Goal: Navigation & Orientation: Find specific page/section

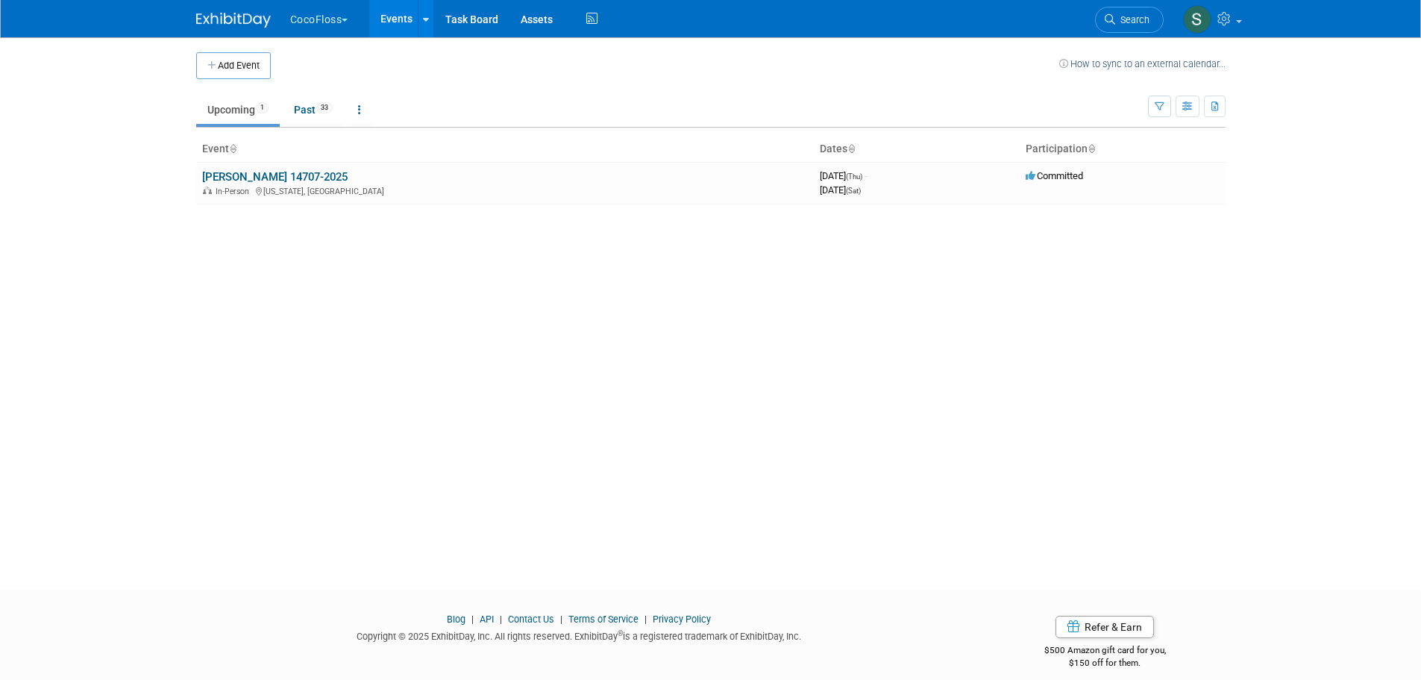
click at [119, 198] on body "CocoFloss Explore: My Workspaces 30 Go to Workspace: Accutron Axiodent BaseVac …" at bounding box center [710, 340] width 1421 height 680
click at [104, 123] on body "CocoFloss Explore: My Workspaces 30 Go to Workspace: Accutron Axiodent BaseVac …" at bounding box center [710, 340] width 1421 height 680
click at [305, 19] on button "CocoFloss" at bounding box center [328, 16] width 78 height 33
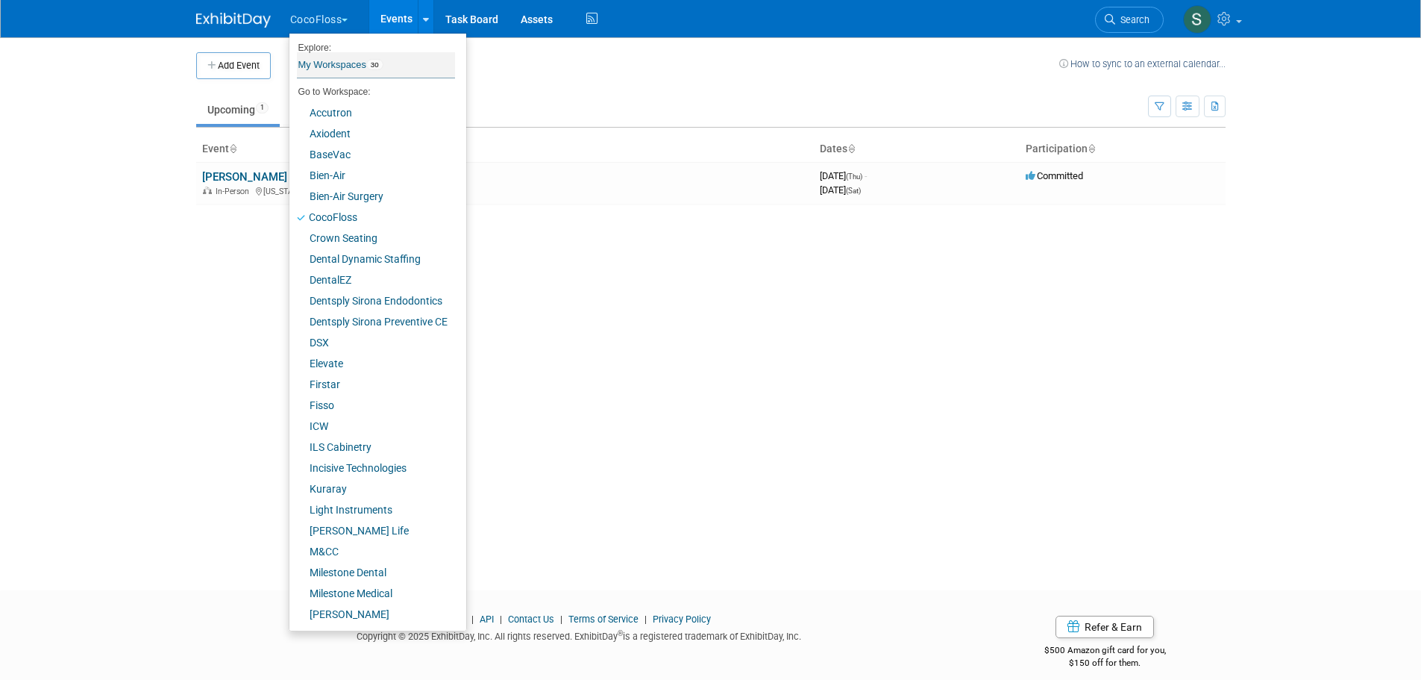
click at [345, 67] on link "My Workspaces 30" at bounding box center [376, 64] width 158 height 25
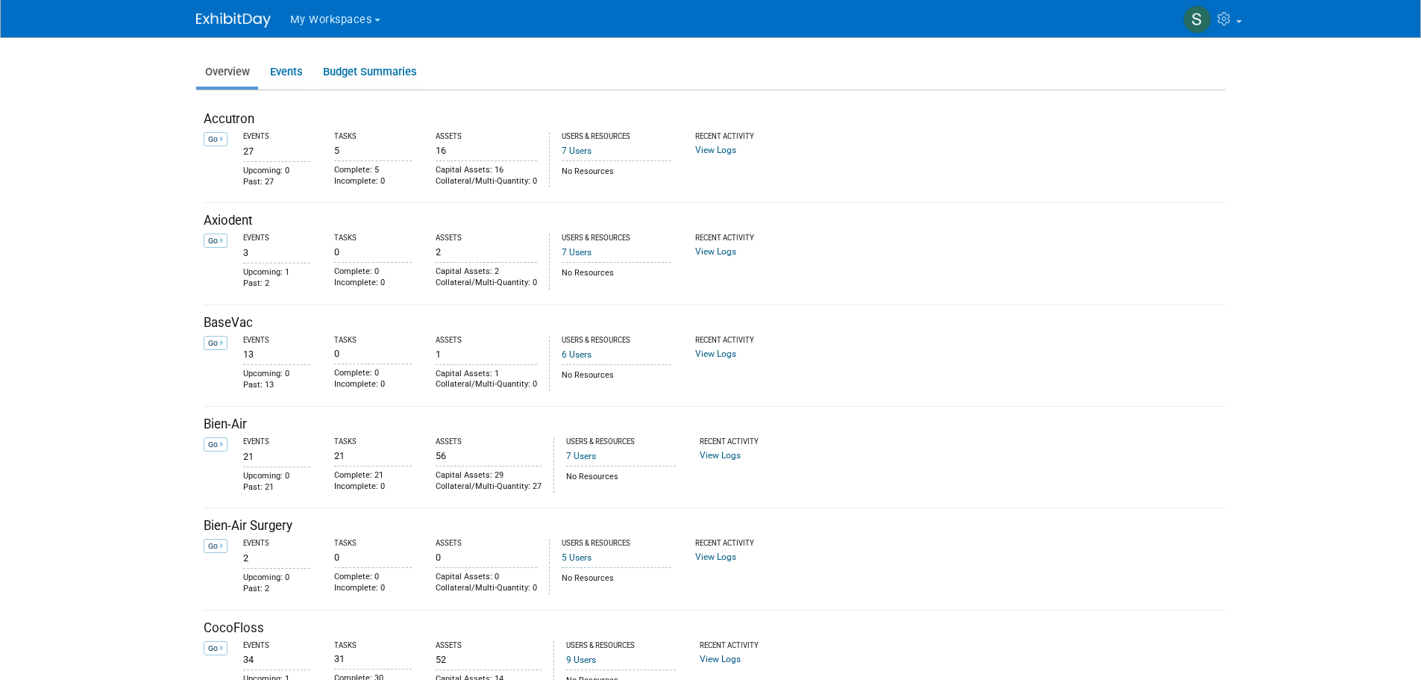
click at [242, 17] on img at bounding box center [233, 20] width 75 height 15
